Goal: Task Accomplishment & Management: Use online tool/utility

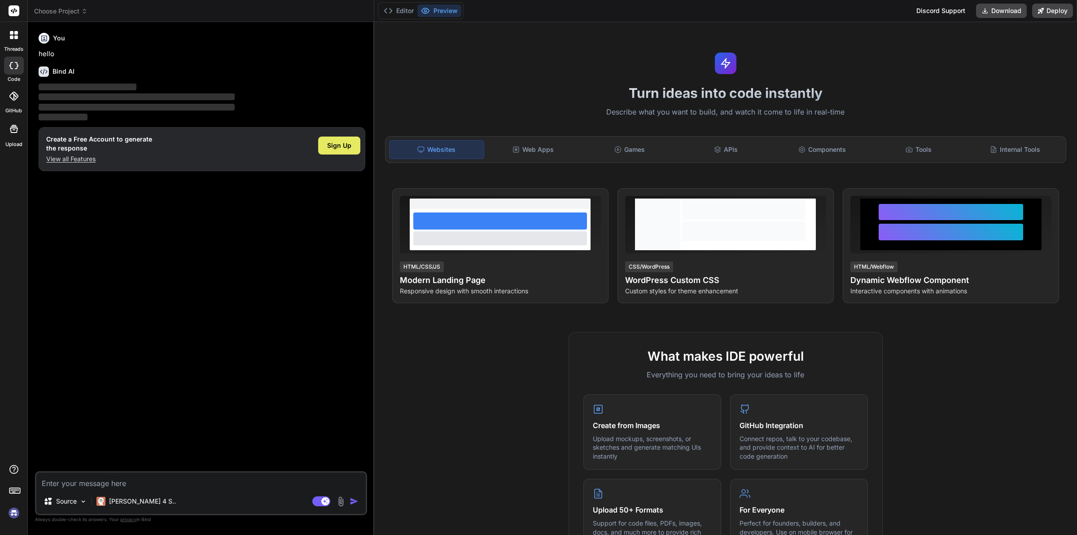
click at [342, 146] on span "Sign Up" at bounding box center [339, 145] width 24 height 9
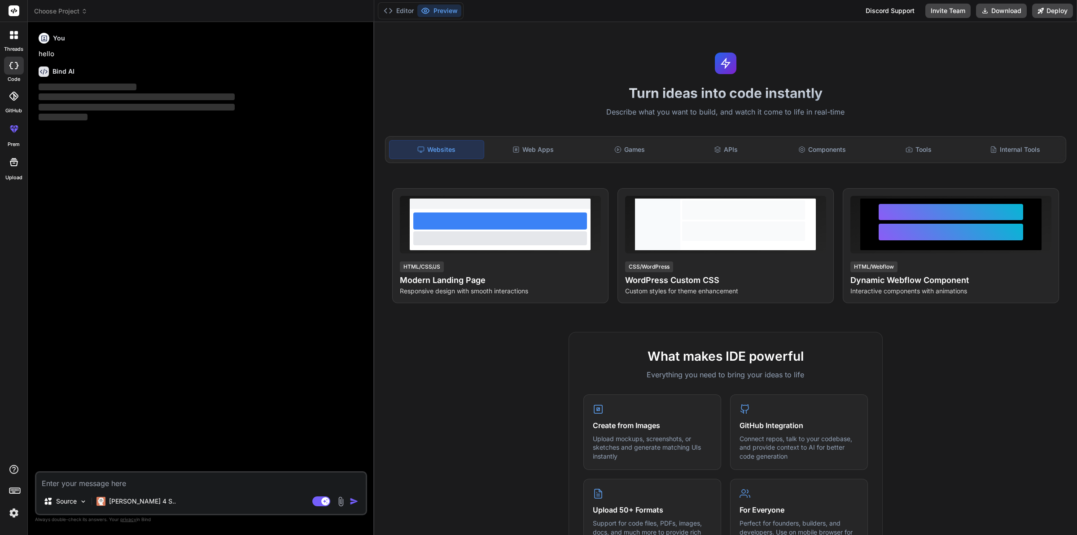
click at [83, 488] on textarea at bounding box center [201, 480] width 330 height 16
click at [81, 510] on div "Source" at bounding box center [65, 501] width 51 height 18
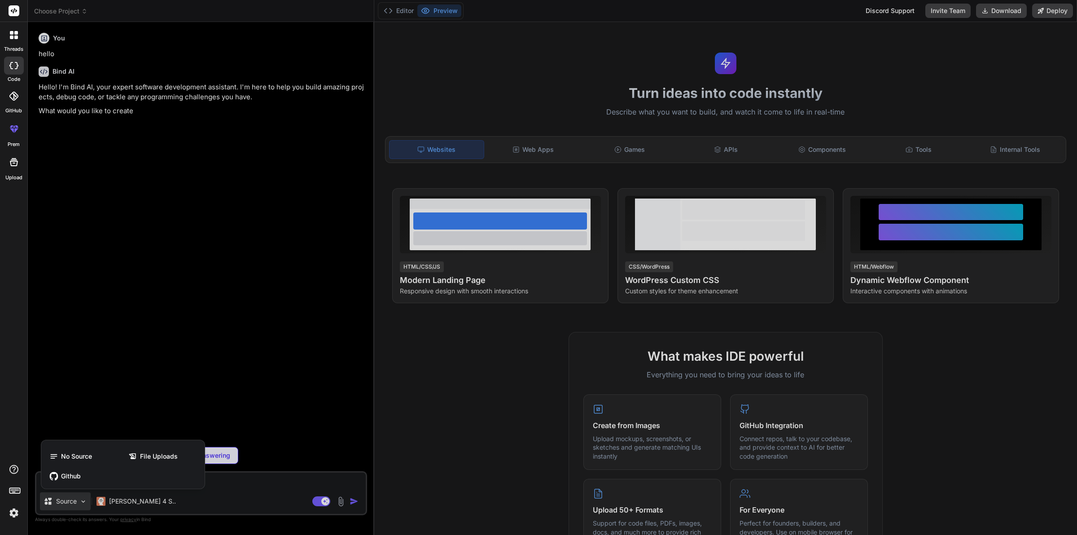
click at [81, 510] on div at bounding box center [538, 267] width 1077 height 535
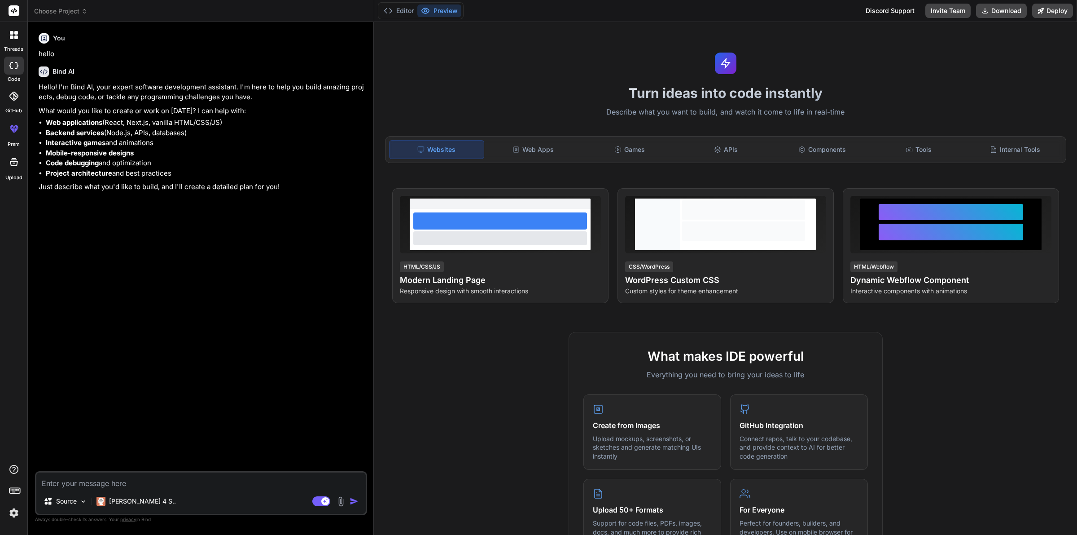
type textarea "x"
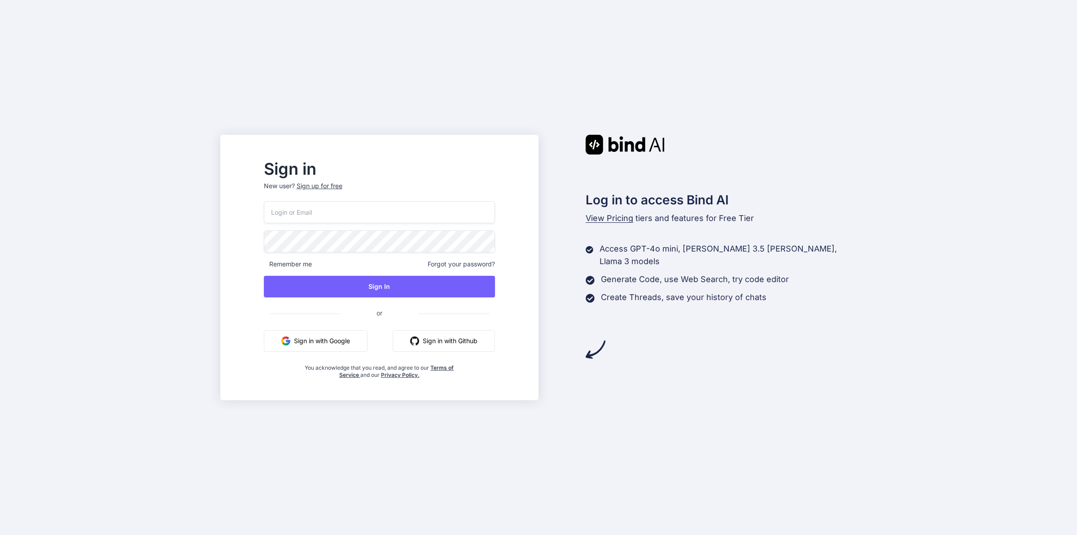
click at [321, 346] on button "Sign in with Google" at bounding box center [316, 341] width 104 height 22
